Goal: Information Seeking & Learning: Check status

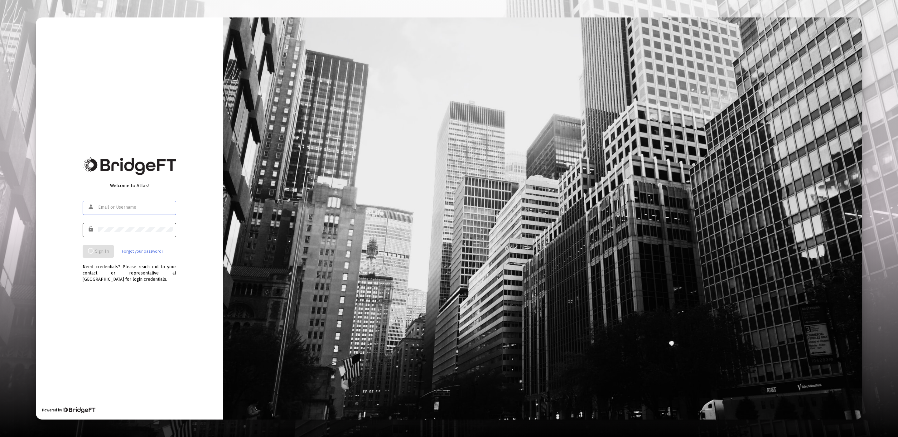
type input "[EMAIL_ADDRESS][DOMAIN_NAME]"
click at [126, 225] on div at bounding box center [135, 229] width 75 height 15
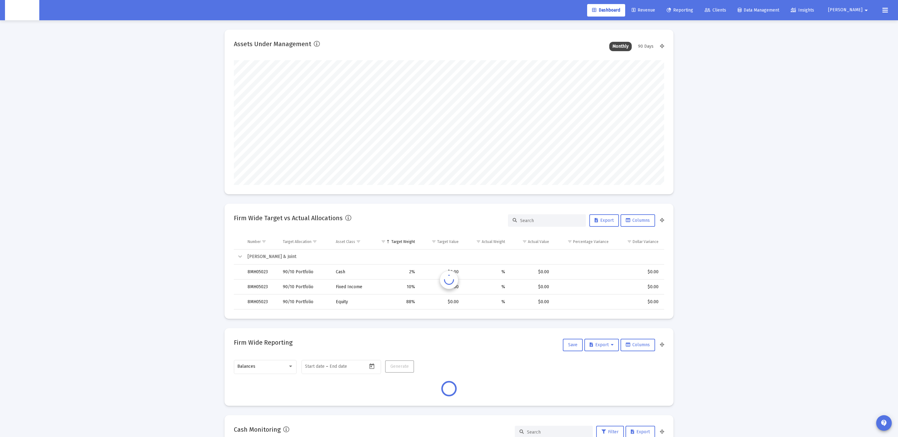
scroll to position [124, 232]
click at [726, 7] on span "Clients" at bounding box center [716, 9] width 22 height 5
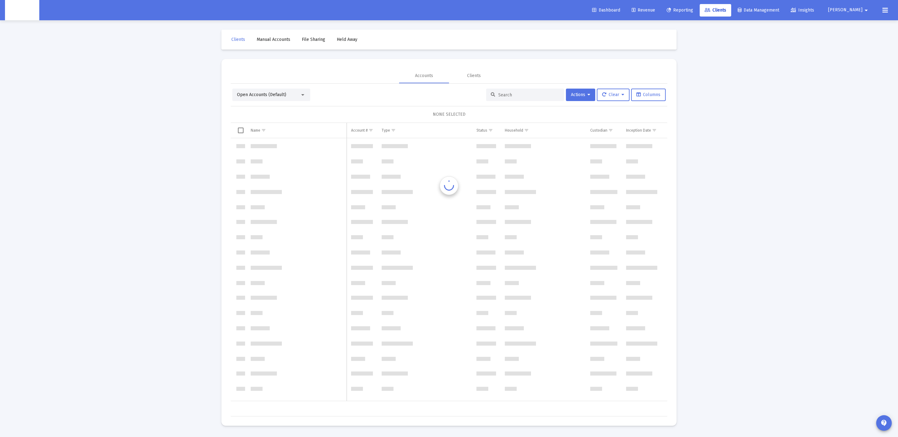
scroll to position [2096, 0]
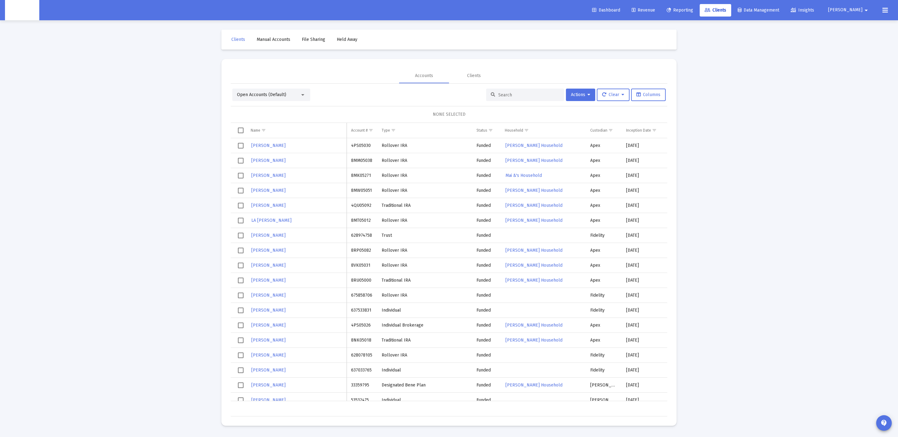
click at [531, 95] on input at bounding box center [528, 94] width 61 height 5
paste input "24853689"
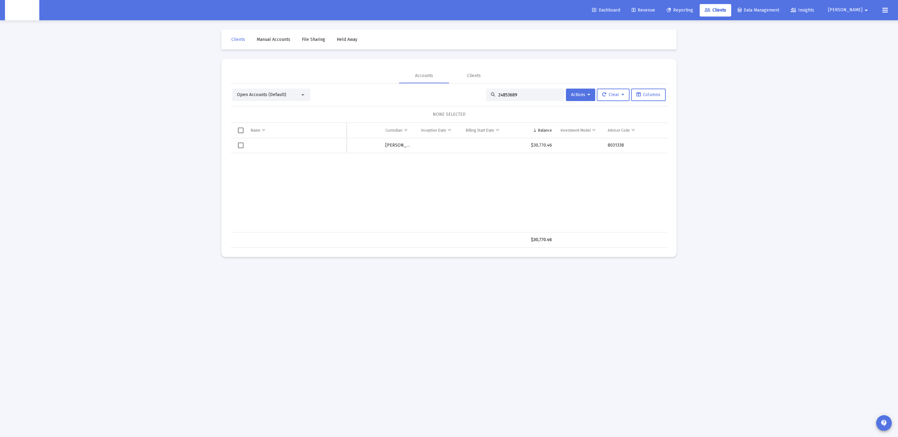
scroll to position [0, 0]
click at [506, 94] on input "24853689" at bounding box center [528, 94] width 61 height 5
paste input "78573437"
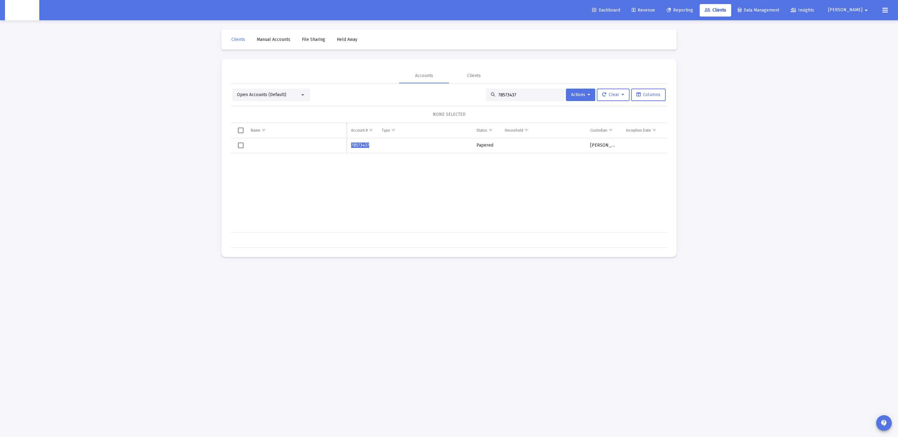
type input "78573437"
click at [358, 147] on span "78573437" at bounding box center [360, 145] width 18 height 5
click at [397, 110] on div "NONE SELECTED" at bounding box center [449, 114] width 437 height 17
click at [359, 144] on span "78573437" at bounding box center [360, 145] width 18 height 5
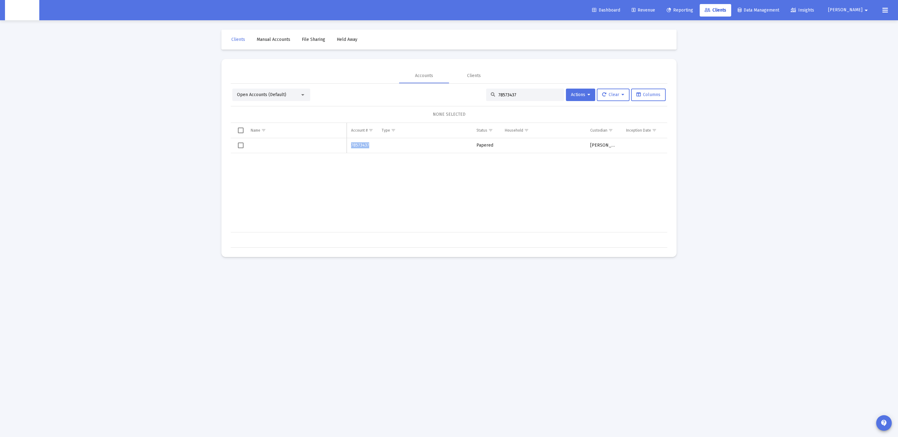
click at [360, 144] on span "78573437" at bounding box center [360, 145] width 18 height 5
drag, startPoint x: 511, startPoint y: 164, endPoint x: 454, endPoint y: 149, distance: 58.5
click at [510, 164] on div "78573437 Papered [PERSON_NAME] $128,912.43 8031338" at bounding box center [725, 185] width 988 height 94
click at [454, 149] on td "Data grid" at bounding box center [424, 145] width 95 height 15
click at [533, 90] on div "78573437" at bounding box center [525, 95] width 78 height 12
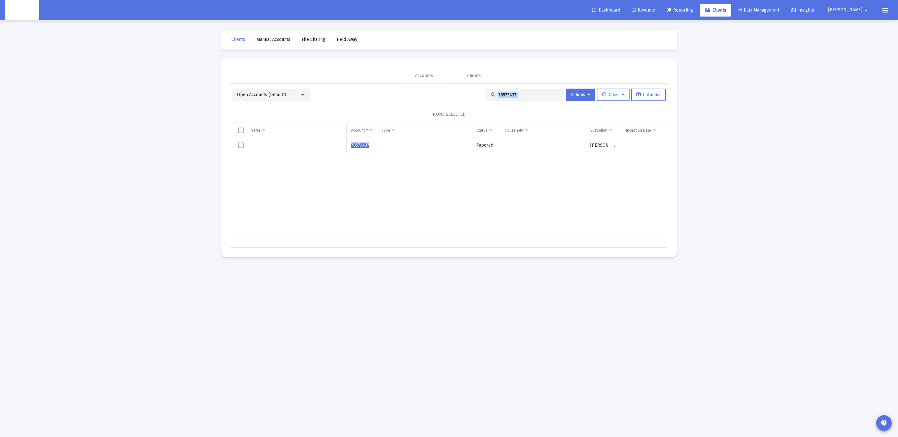
click at [533, 90] on div "78573437" at bounding box center [525, 95] width 78 height 12
click at [529, 92] on input "78573437" at bounding box center [528, 94] width 61 height 5
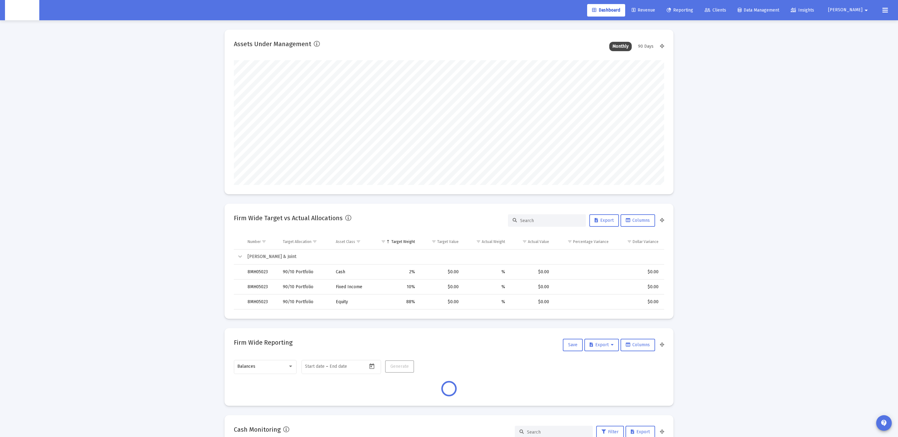
scroll to position [124, 232]
type input "[DATE]"
